Goal: Transaction & Acquisition: Book appointment/travel/reservation

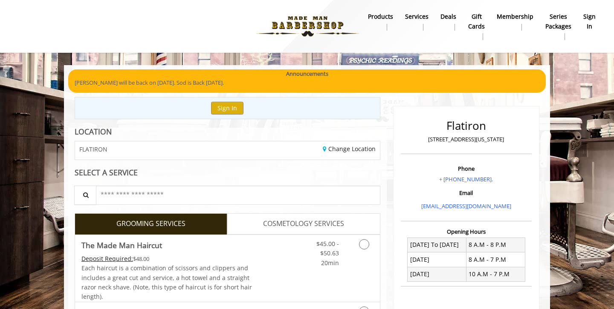
click at [598, 21] on link "sign in" at bounding box center [589, 22] width 24 height 22
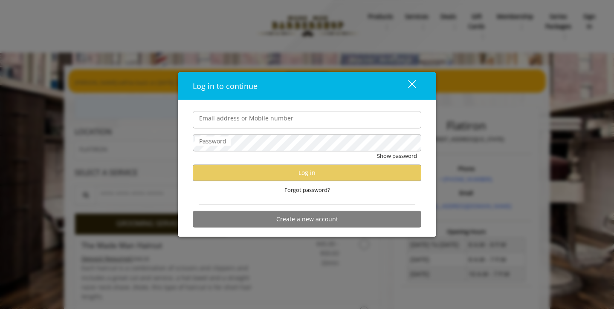
click at [320, 121] on input "Email address or Mobile number" at bounding box center [307, 120] width 228 height 17
type input "**********"
click at [316, 188] on span "Forgot password?" at bounding box center [307, 189] width 46 height 9
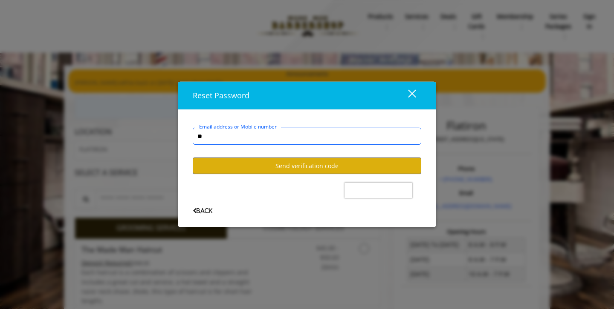
type input "*"
type input "**********"
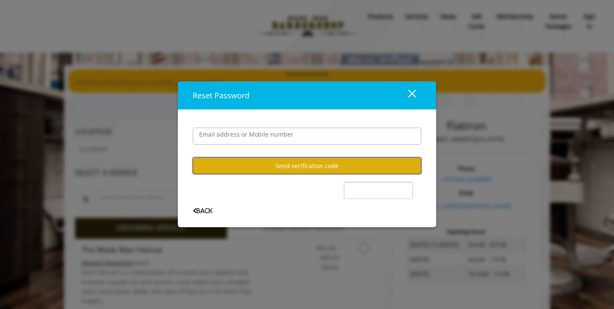
click at [315, 162] on button "Send verification code" at bounding box center [307, 166] width 228 height 17
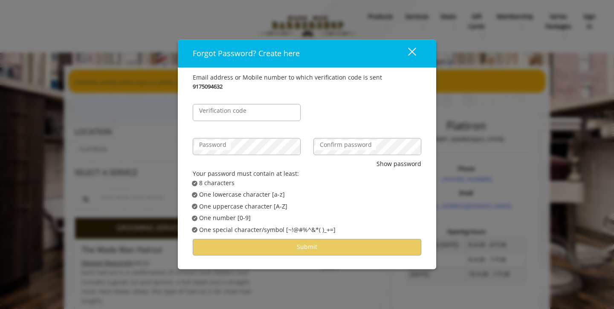
click at [244, 108] on label "Verification code" at bounding box center [223, 111] width 56 height 9
click at [244, 108] on input "Verification code" at bounding box center [247, 112] width 108 height 17
type input "******"
click at [343, 147] on label "Confirm password" at bounding box center [345, 145] width 61 height 9
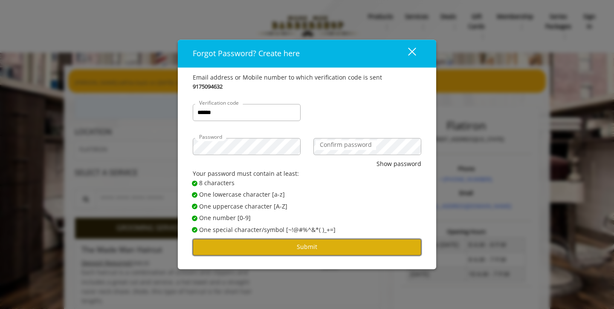
click at [314, 250] on button "Submit" at bounding box center [307, 247] width 228 height 17
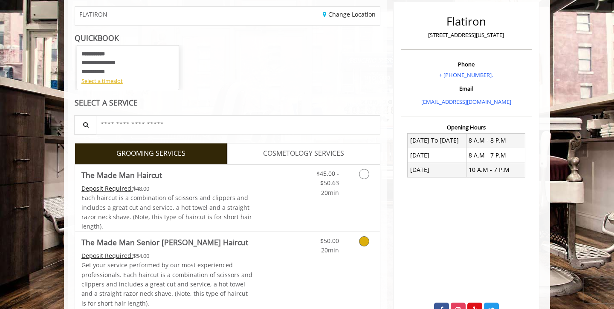
scroll to position [75, 0]
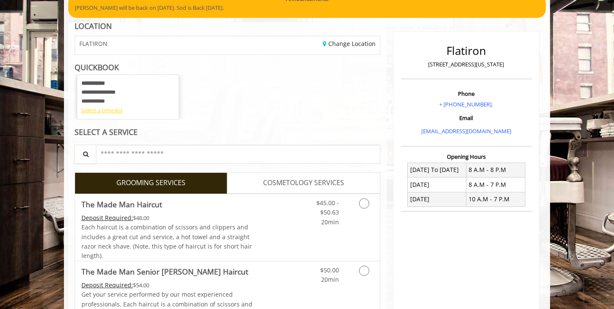
click at [113, 109] on div "Select a timeslot" at bounding box center [127, 110] width 93 height 9
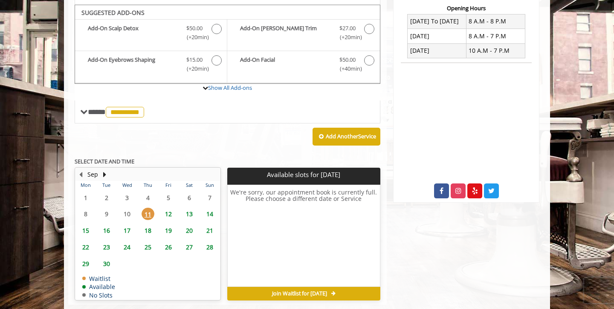
scroll to position [229, 0]
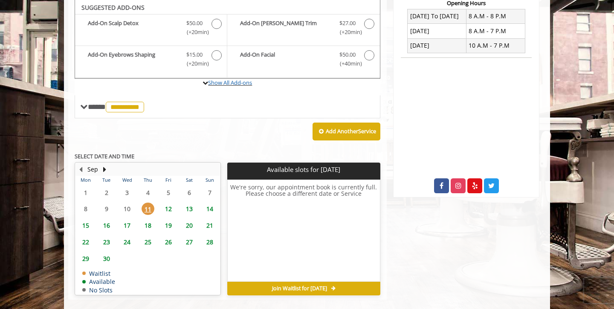
click at [204, 85] on icon at bounding box center [205, 83] width 6 height 6
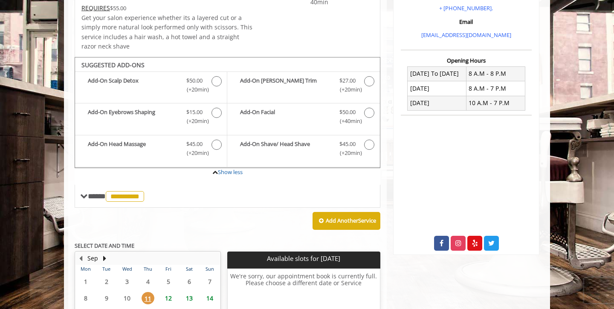
scroll to position [255, 0]
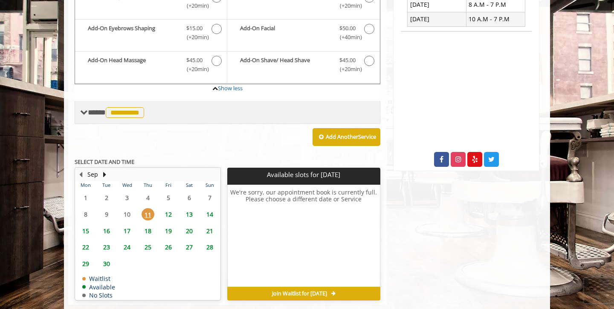
click at [98, 113] on span "**********" at bounding box center [117, 113] width 58 height 8
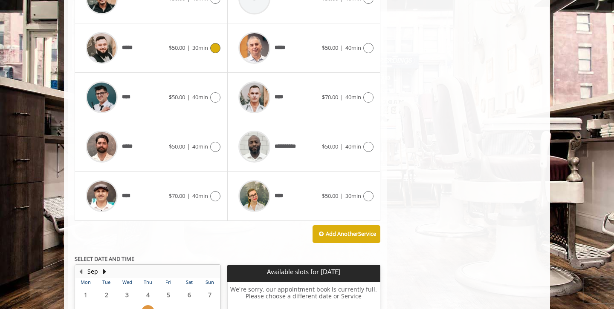
scroll to position [456, 0]
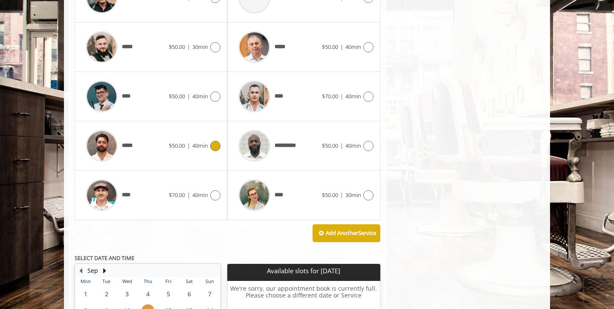
click at [159, 150] on div "*****" at bounding box center [124, 146] width 87 height 40
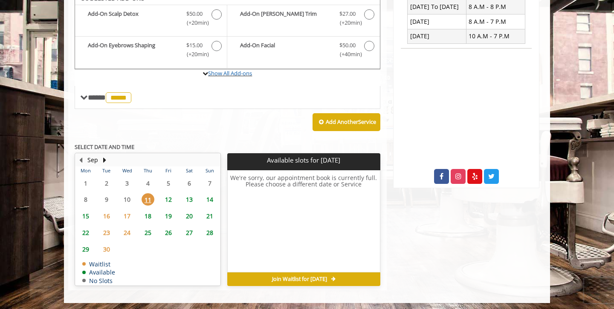
scroll to position [239, 0]
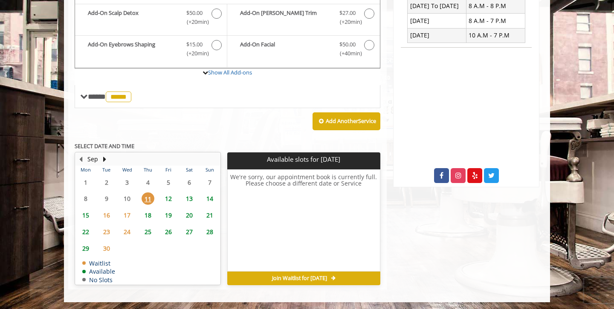
click at [165, 200] on span "12" at bounding box center [168, 199] width 13 height 12
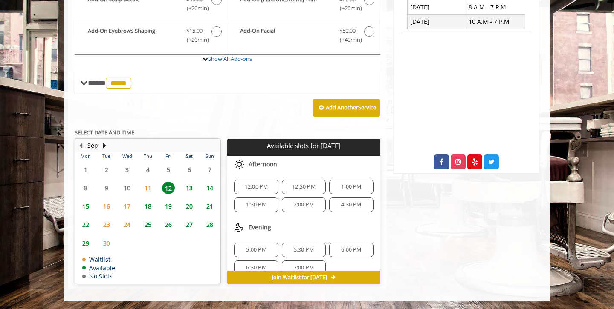
scroll to position [11, 0]
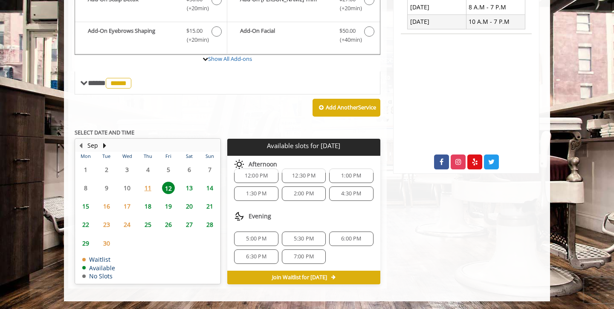
click at [347, 236] on span "6:00 PM" at bounding box center [351, 239] width 20 height 7
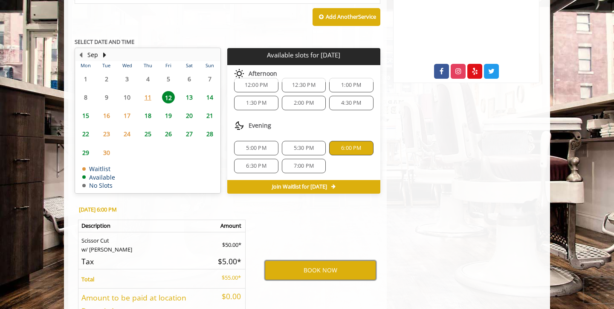
scroll to position [342, 0]
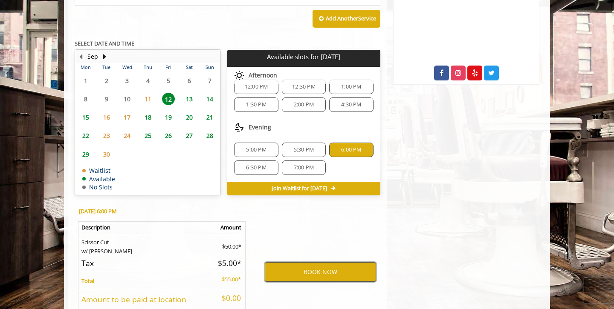
click at [340, 269] on button "BOOK NOW" at bounding box center [320, 273] width 111 height 20
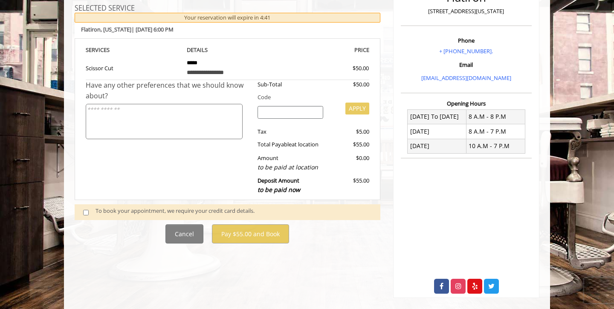
scroll to position [139, 0]
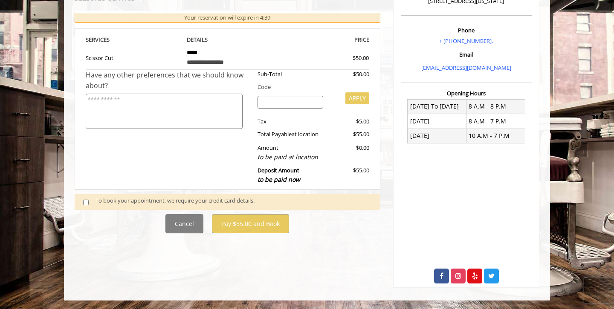
click at [126, 196] on div "To book your appointment, we require your credit card details." at bounding box center [233, 202] width 276 height 12
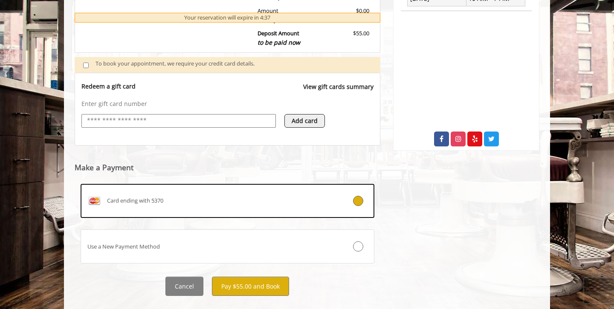
scroll to position [292, 0]
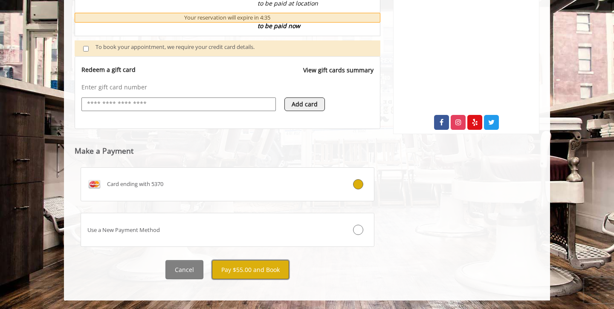
click at [258, 272] on button "Pay $55.00 and Book" at bounding box center [250, 269] width 77 height 19
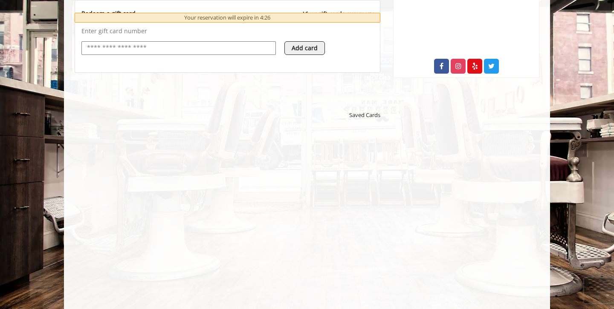
scroll to position [402, 0]
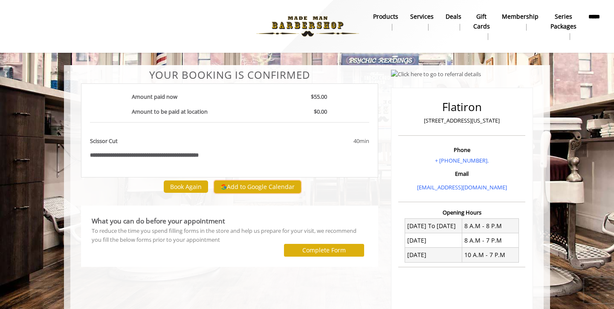
click at [247, 186] on button "Add to Google Calendar" at bounding box center [257, 187] width 87 height 13
